Goal: Navigation & Orientation: Go to known website

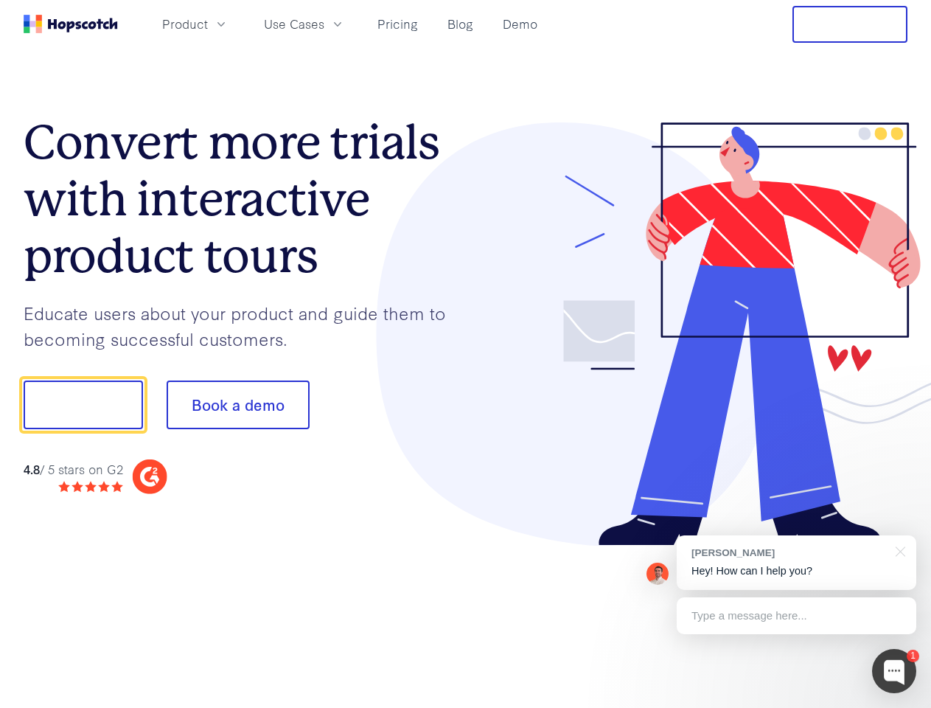
click at [466, 354] on div at bounding box center [687, 334] width 442 height 424
click at [208, 24] on span "Product" at bounding box center [185, 24] width 46 height 18
click at [324, 24] on span "Use Cases" at bounding box center [294, 24] width 60 height 18
click at [850, 24] on button "Free Trial" at bounding box center [849, 24] width 115 height 37
click at [83, 405] on button "Show me!" at bounding box center [83, 404] width 119 height 49
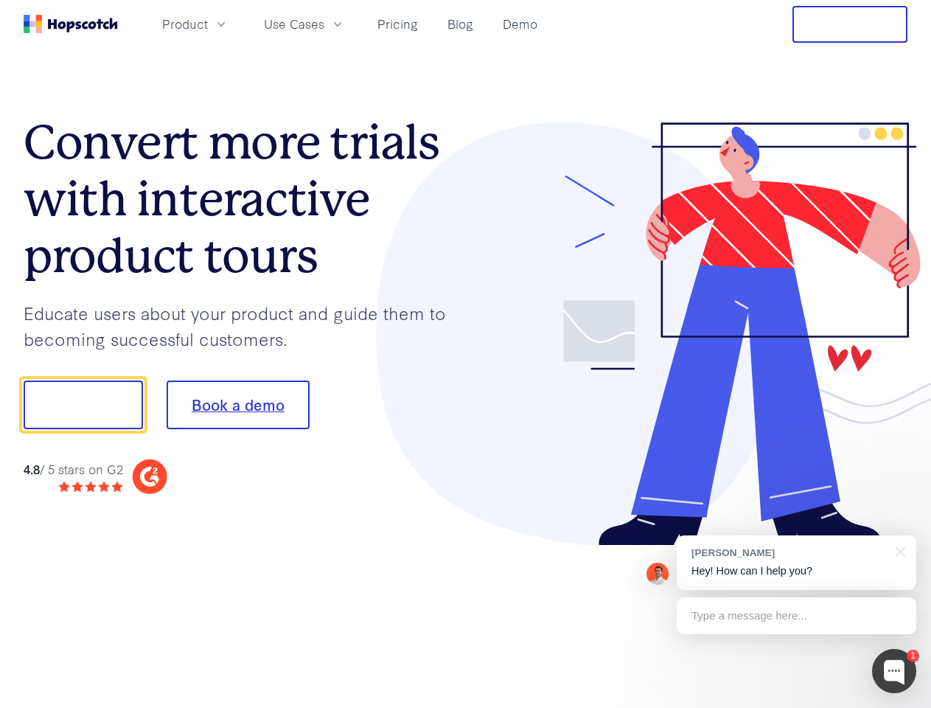
click at [237, 405] on button "Book a demo" at bounding box center [238, 404] width 143 height 49
click at [894, 671] on div at bounding box center [894, 671] width 44 height 44
click at [796, 562] on div "[PERSON_NAME] Hey! How can I help you?" at bounding box center [797, 562] width 240 height 55
click at [898, 707] on div "1 [PERSON_NAME] Hey! How can I help you? Type a message here... Free live chat …" at bounding box center [465, 708] width 931 height 0
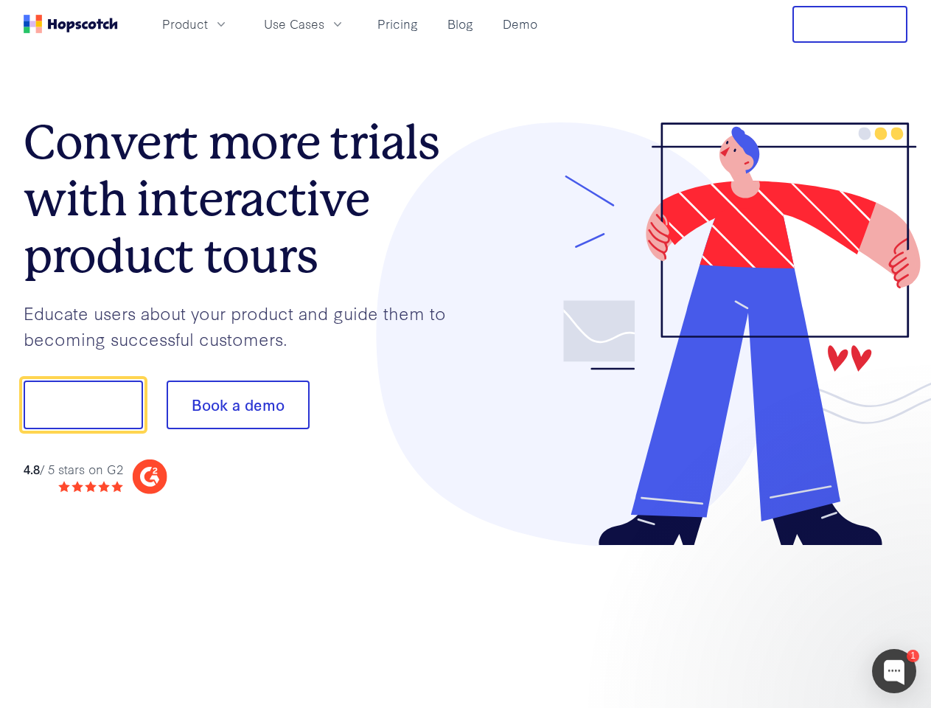
click at [796, 615] on div at bounding box center [778, 501] width 276 height 294
